Goal: Communication & Community: Participate in discussion

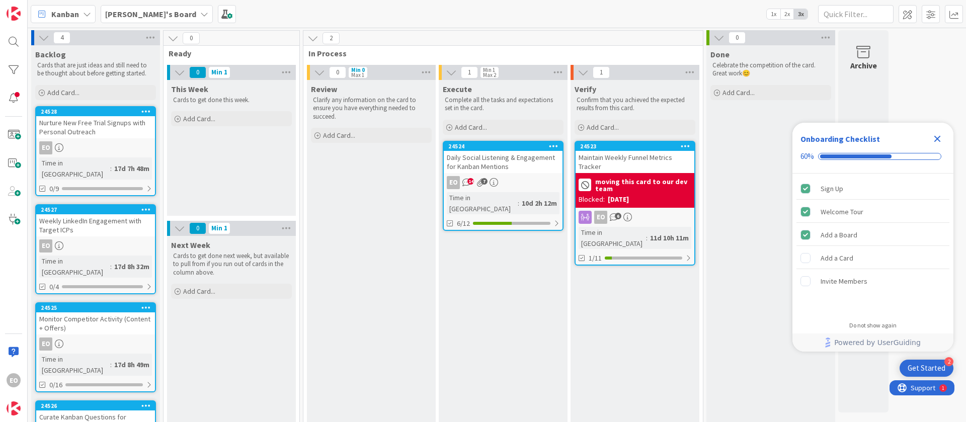
click at [536, 176] on div "EO 14 7" at bounding box center [503, 182] width 119 height 13
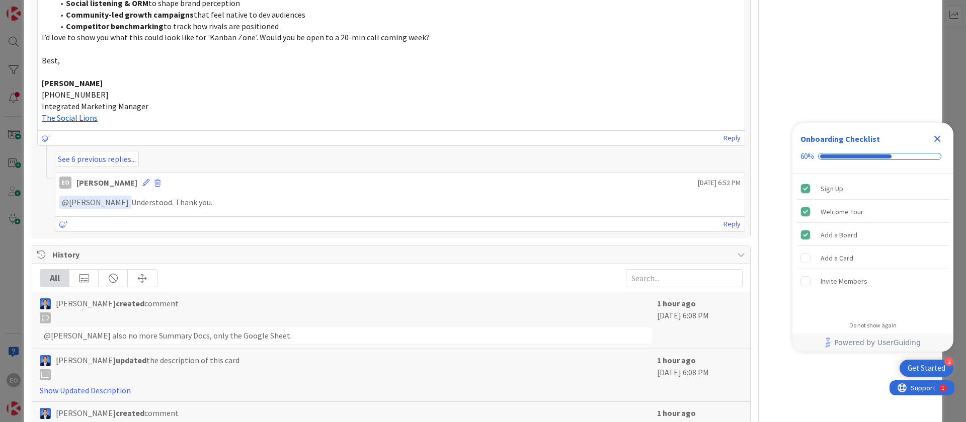
scroll to position [1592, 0]
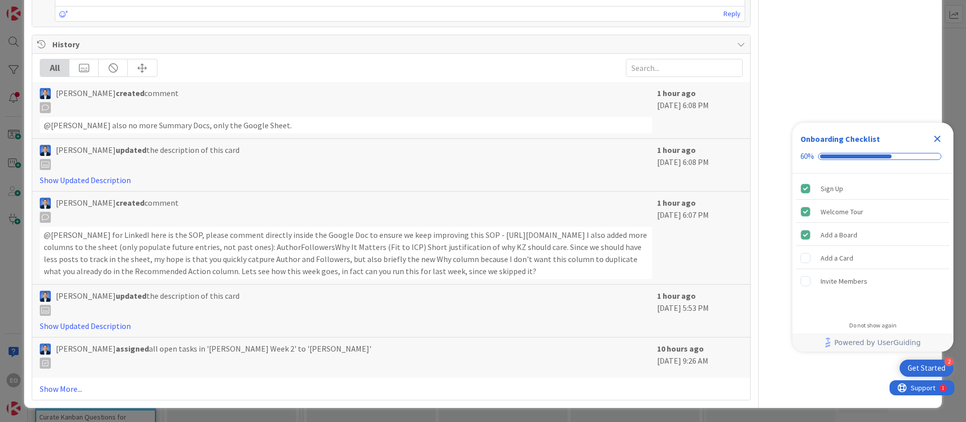
drag, startPoint x: 440, startPoint y: 271, endPoint x: 43, endPoint y: 227, distance: 399.3
click at [43, 227] on div "@Esther Odoko﻿ for LinkedI here is the SOP, please comment directly inside the …" at bounding box center [346, 253] width 612 height 52
copy div "@Esther Odoko﻿ for LinkedI here is the SOP, please comment directly inside the …"
click at [393, 199] on div "Dimitri Ponomareff created comment" at bounding box center [346, 210] width 612 height 26
click at [933, 135] on icon "Close Checklist" at bounding box center [937, 139] width 12 height 12
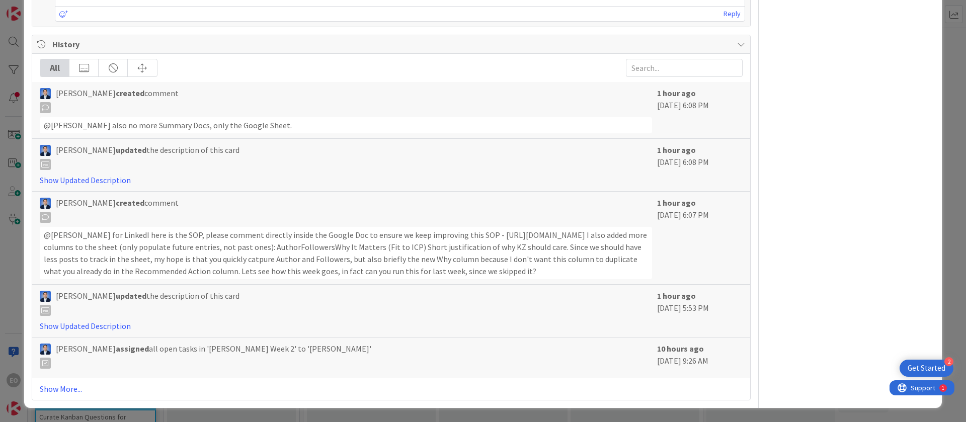
scroll to position [0, 0]
click at [101, 325] on link "Show Updated Description" at bounding box center [85, 326] width 91 height 10
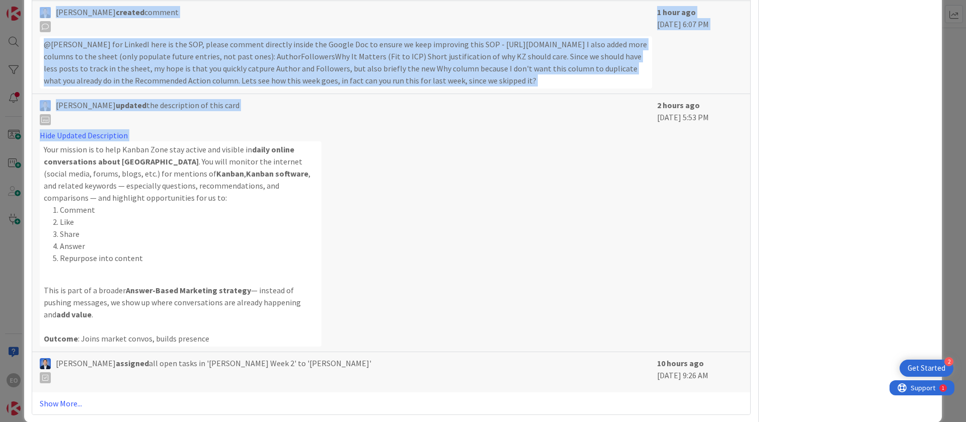
scroll to position [1797, 0]
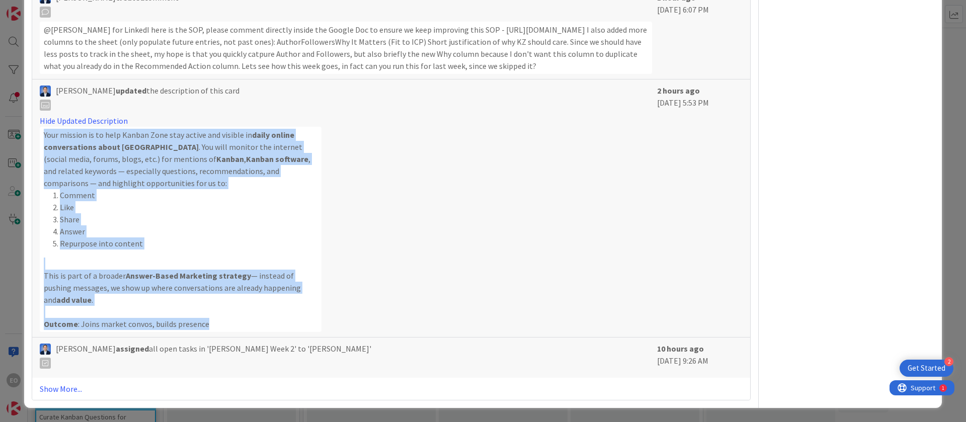
drag, startPoint x: 43, startPoint y: 286, endPoint x: 205, endPoint y: 322, distance: 166.1
click at [205, 322] on div "Your mission is to help Kanban Zone stay active and visible in daily online con…" at bounding box center [181, 229] width 282 height 205
copy div "Your mission is to help Kanban Zone stay active and visible in daily online con…"
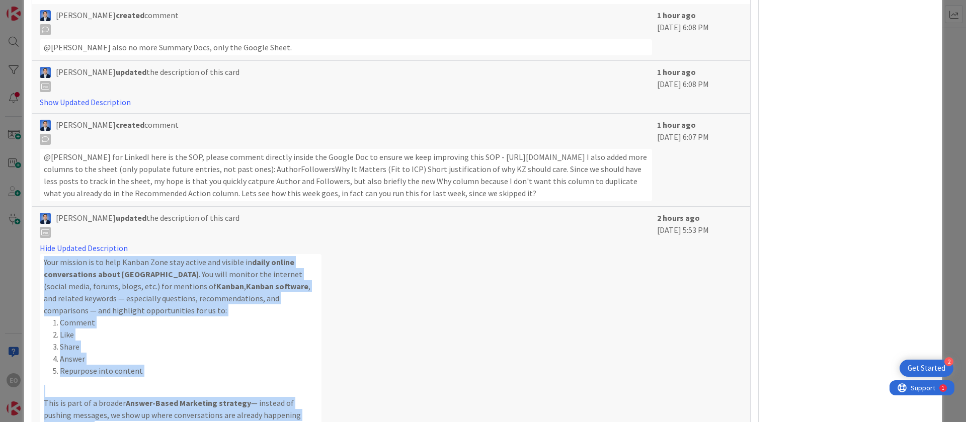
scroll to position [1571, 0]
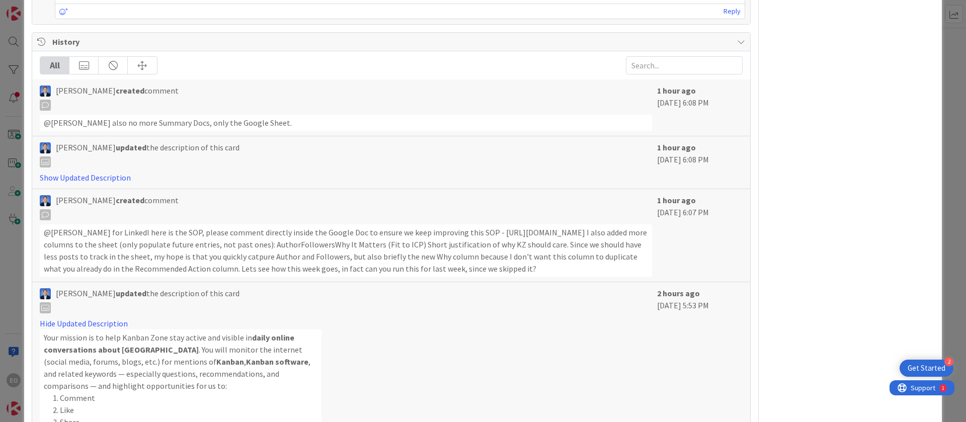
click at [368, 352] on div "Hide Updated Description Your mission is to help Kanban Zone stay active and vi…" at bounding box center [346, 425] width 612 height 217
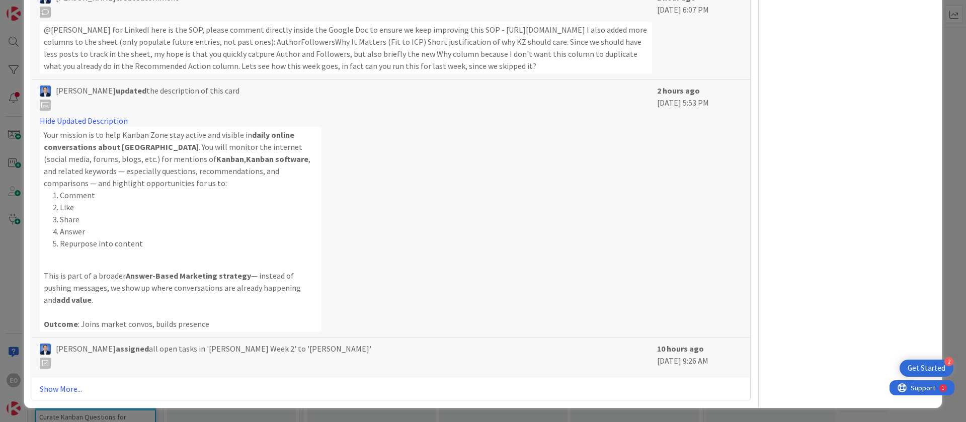
scroll to position [1797, 0]
click at [55, 384] on link "Show More..." at bounding box center [391, 389] width 703 height 12
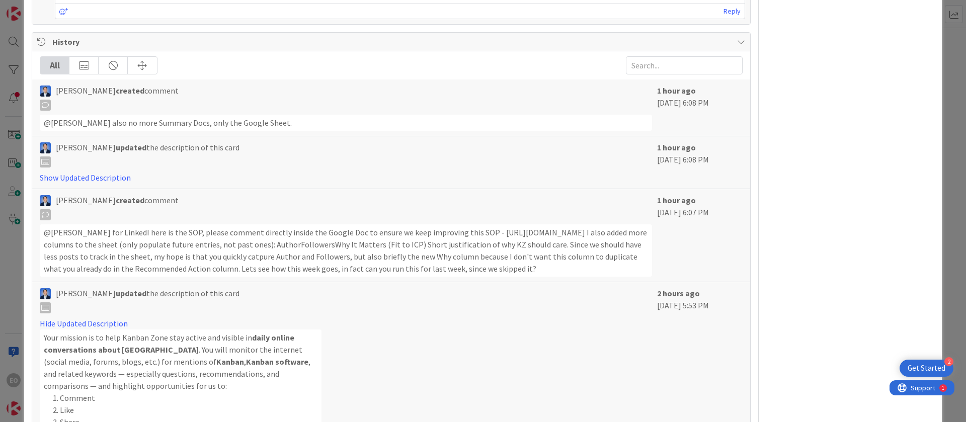
scroll to position [1495, 0]
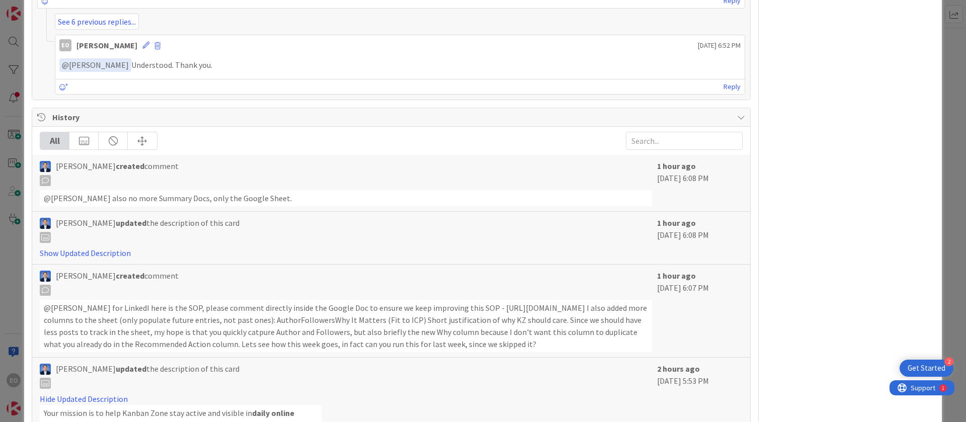
click at [382, 330] on div "@Esther Odoko﻿ for LinkedI here is the SOP, please comment directly inside the …" at bounding box center [346, 326] width 612 height 52
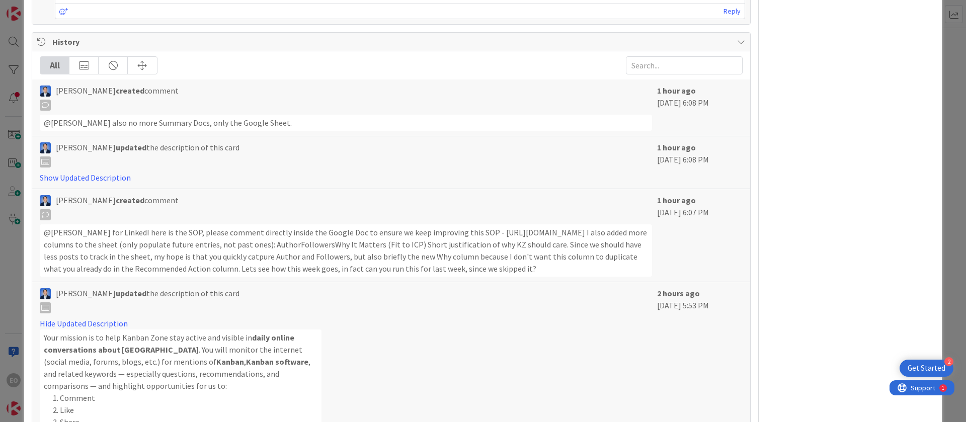
click at [513, 266] on div "@Esther Odoko﻿ for LinkedI here is the SOP, please comment directly inside the …" at bounding box center [346, 250] width 612 height 52
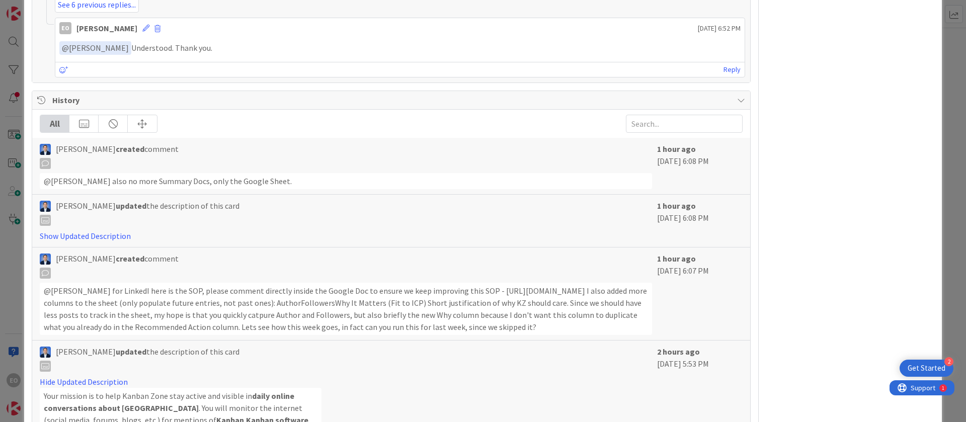
scroll to position [1495, 0]
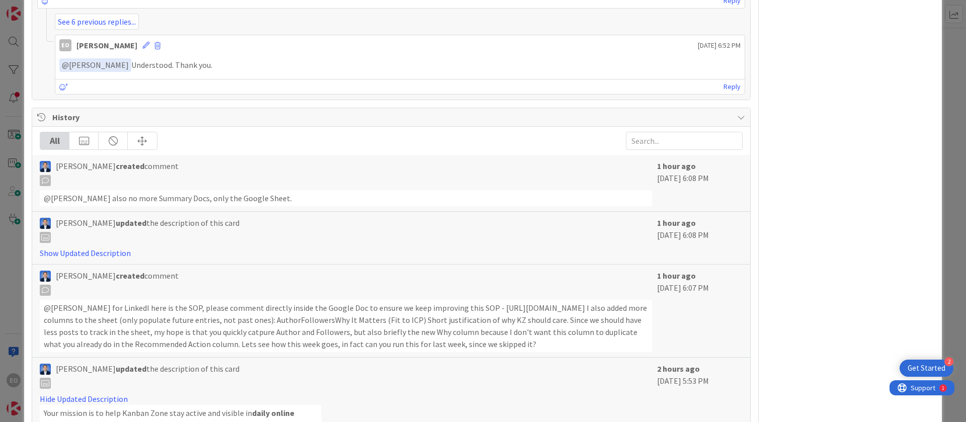
click at [525, 186] on div "Dimitri Ponomareff created comment" at bounding box center [346, 173] width 612 height 26
click at [45, 186] on icon at bounding box center [45, 180] width 11 height 11
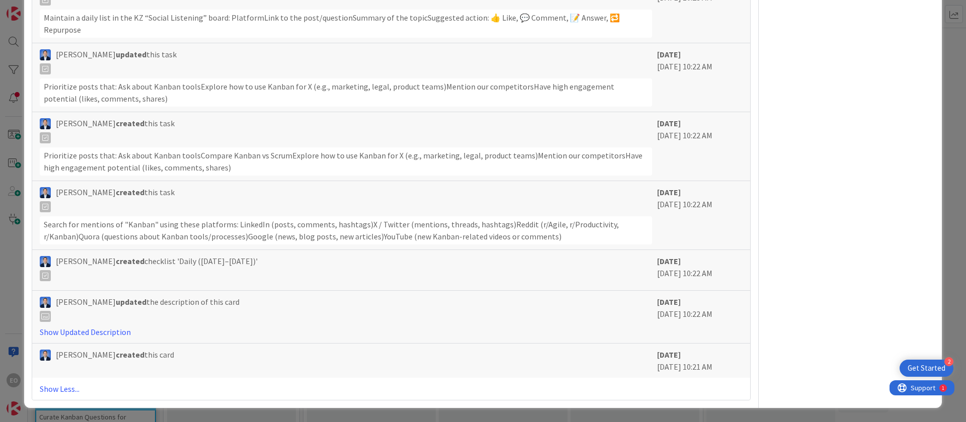
scroll to position [6752, 0]
click at [69, 388] on link "Show Less..." at bounding box center [391, 389] width 703 height 12
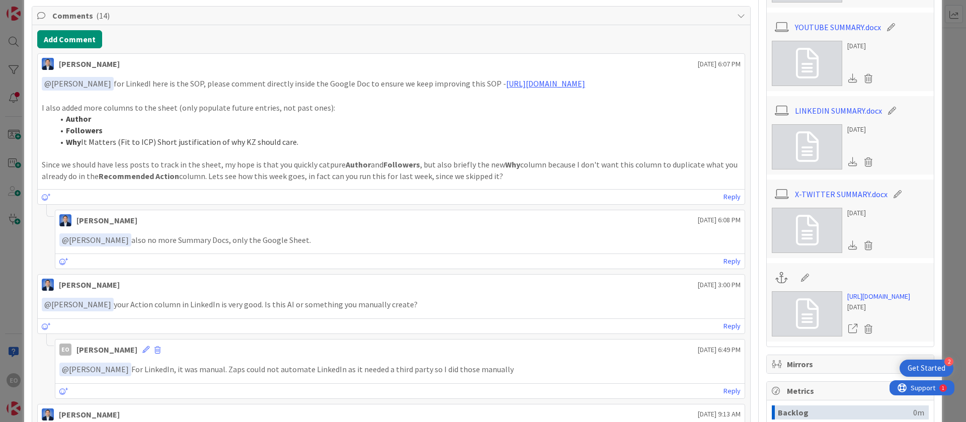
scroll to position [515, 0]
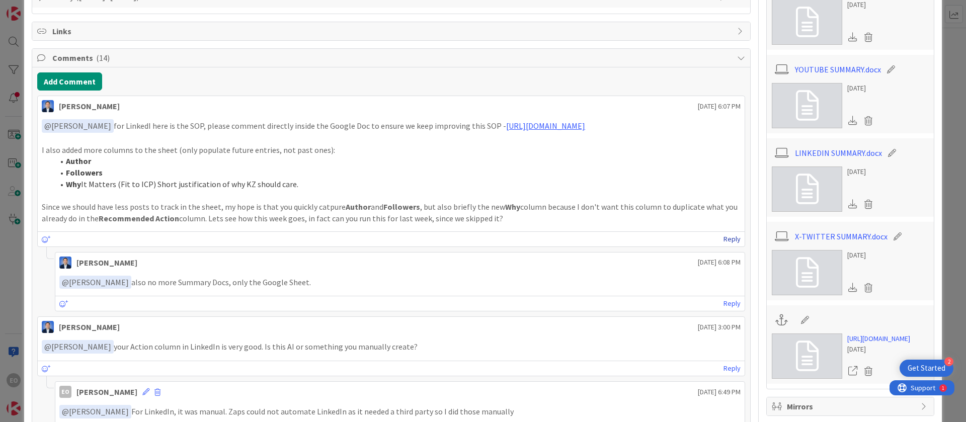
click at [723, 245] on link "Reply" at bounding box center [731, 239] width 17 height 13
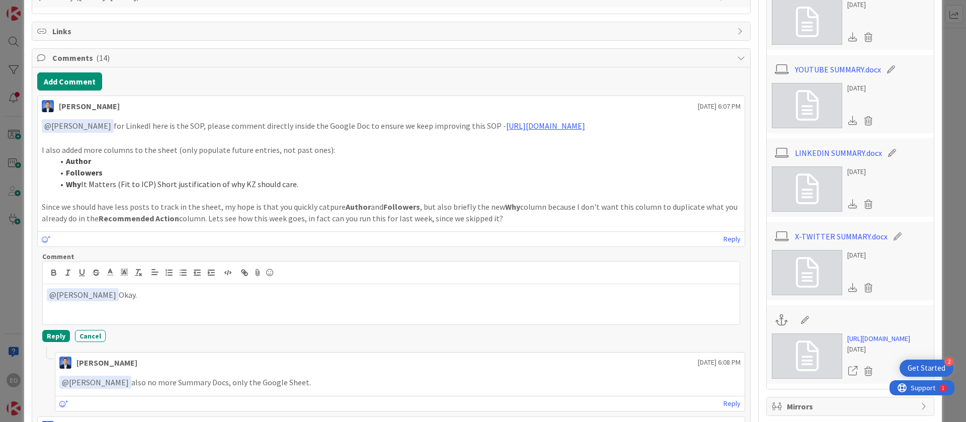
scroll to position [590, 0]
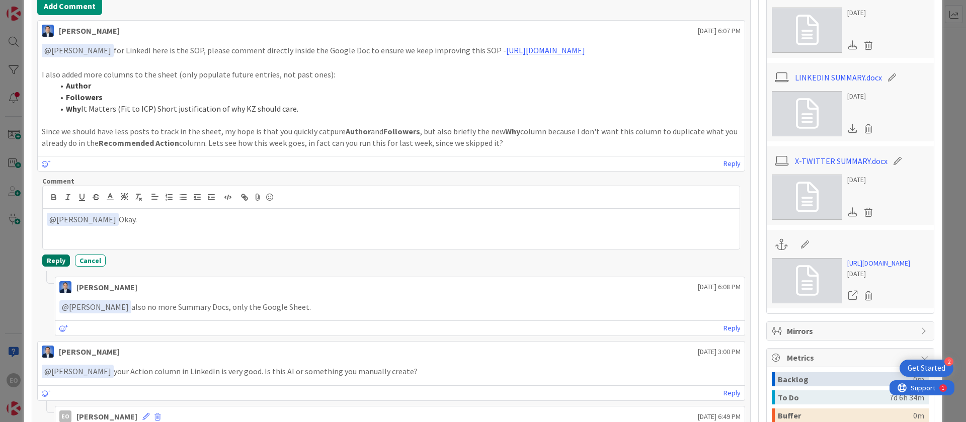
click at [50, 267] on button "Reply" at bounding box center [56, 261] width 28 height 12
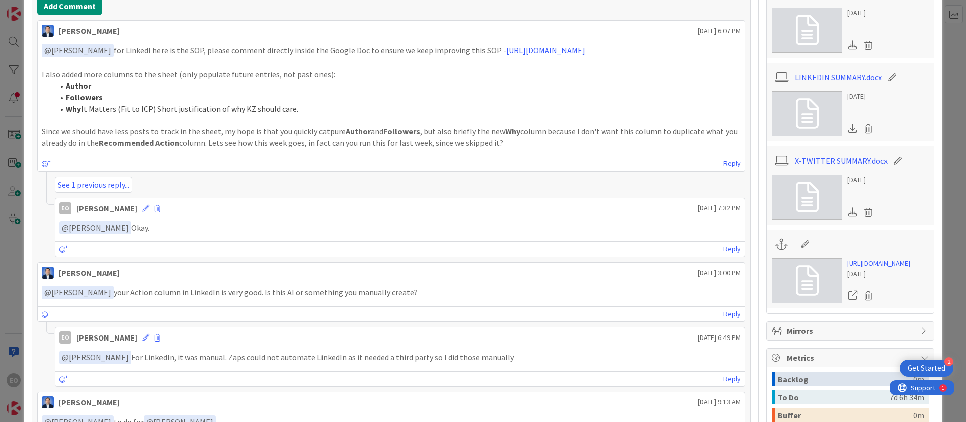
click at [722, 234] on p "﻿ @ Dimitri Ponomareff ﻿ Okay." at bounding box center [399, 228] width 681 height 14
click at [723, 256] on link "Reply" at bounding box center [731, 249] width 17 height 13
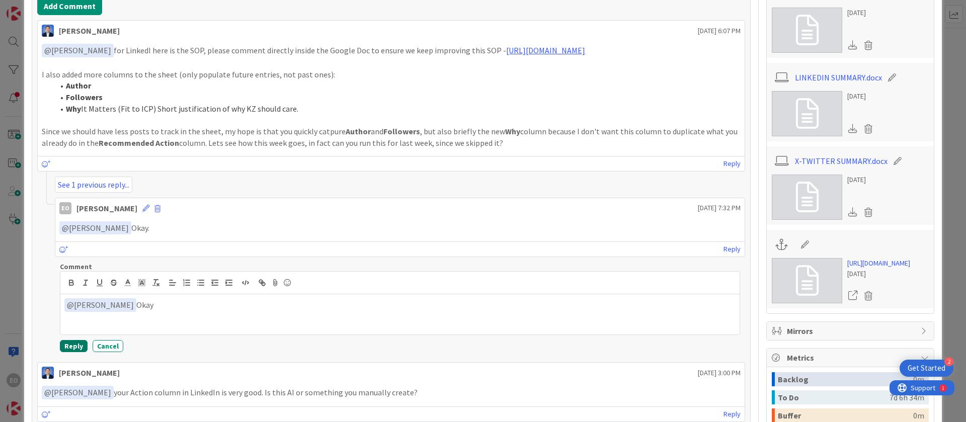
click at [68, 352] on button "Reply" at bounding box center [74, 346] width 28 height 12
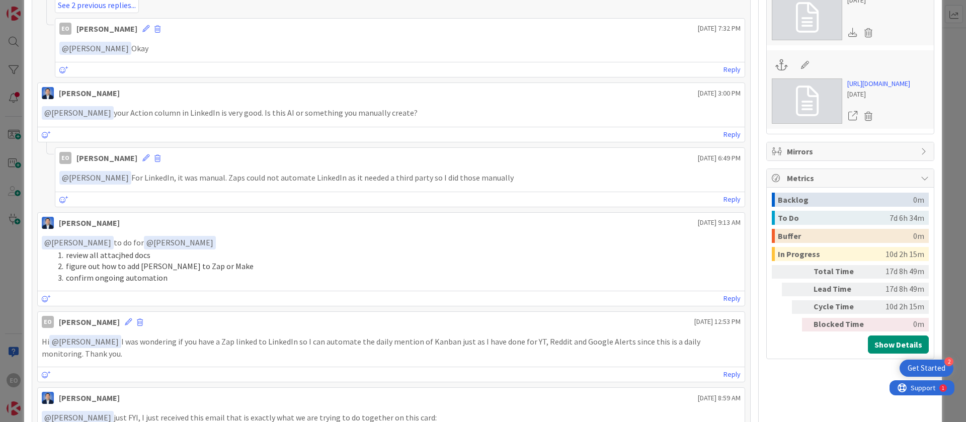
scroll to position [892, 0]
